Goal: Task Accomplishment & Management: Manage account settings

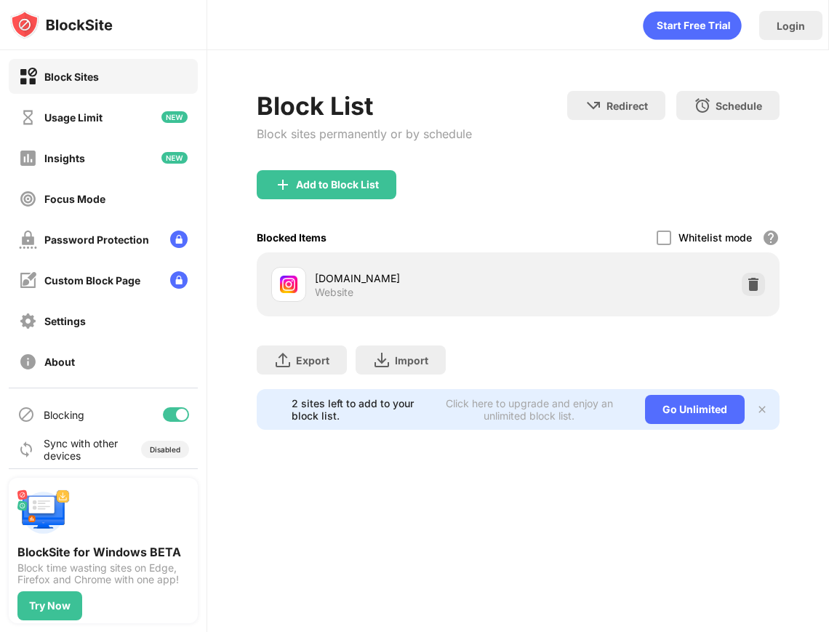
click at [756, 298] on div "instagram.com Website" at bounding box center [518, 284] width 505 height 47
click at [754, 290] on img at bounding box center [753, 284] width 15 height 15
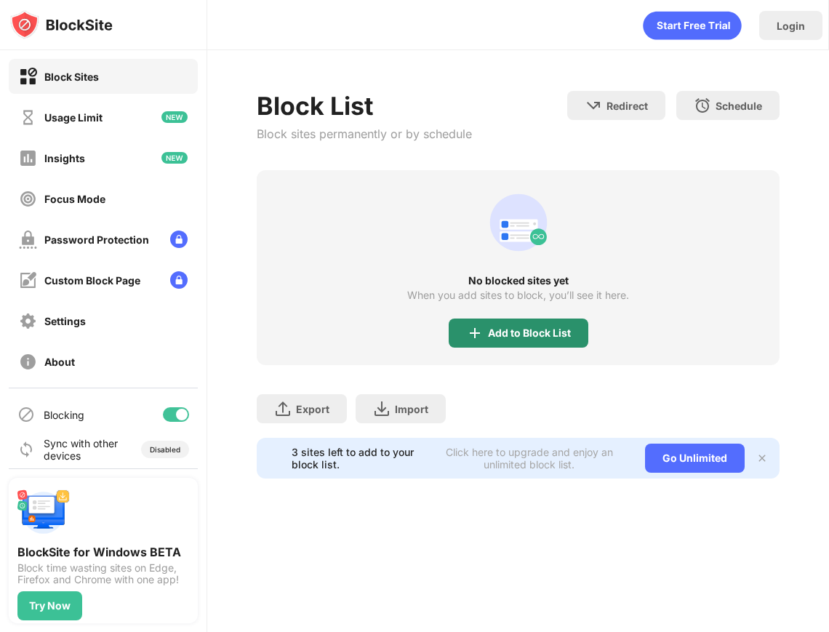
click at [547, 325] on div "Add to Block List" at bounding box center [519, 333] width 140 height 29
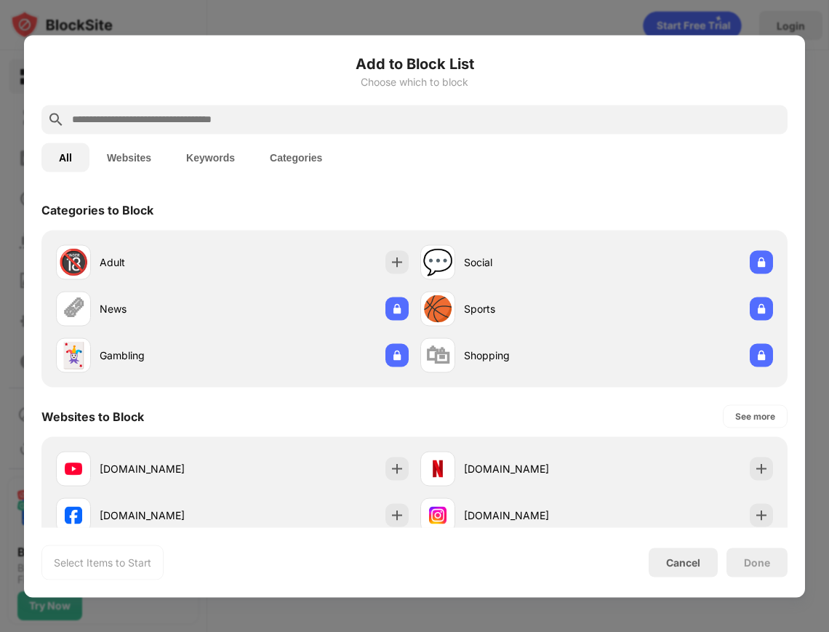
click at [451, 116] on input "text" at bounding box center [427, 119] width 712 height 17
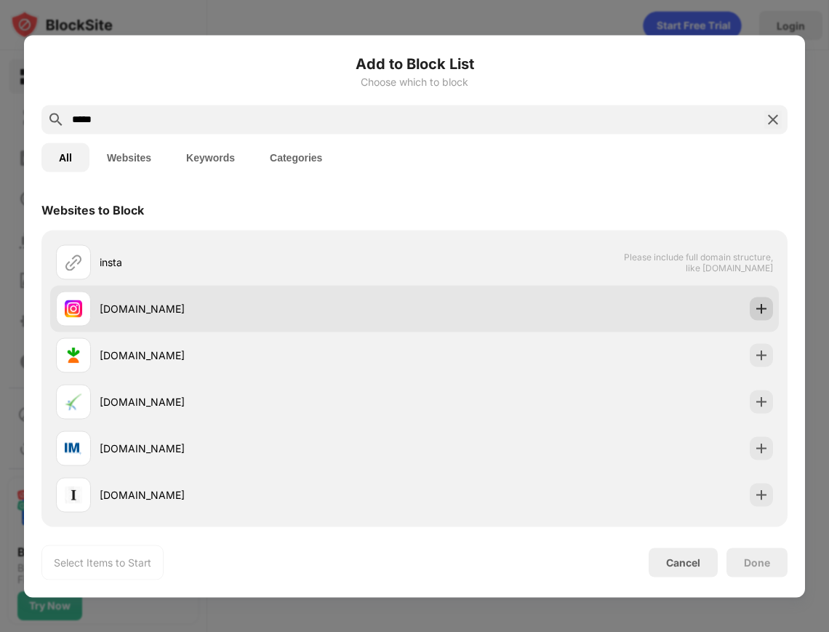
type input "*****"
click at [755, 317] on div at bounding box center [761, 308] width 23 height 23
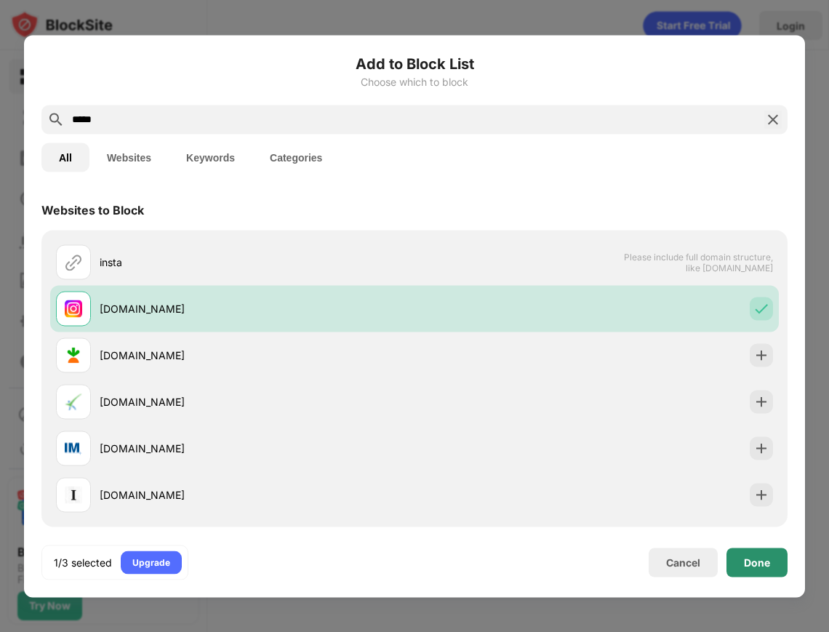
click at [773, 567] on div "Done" at bounding box center [757, 562] width 61 height 29
